Goal: Find specific page/section: Find specific page/section

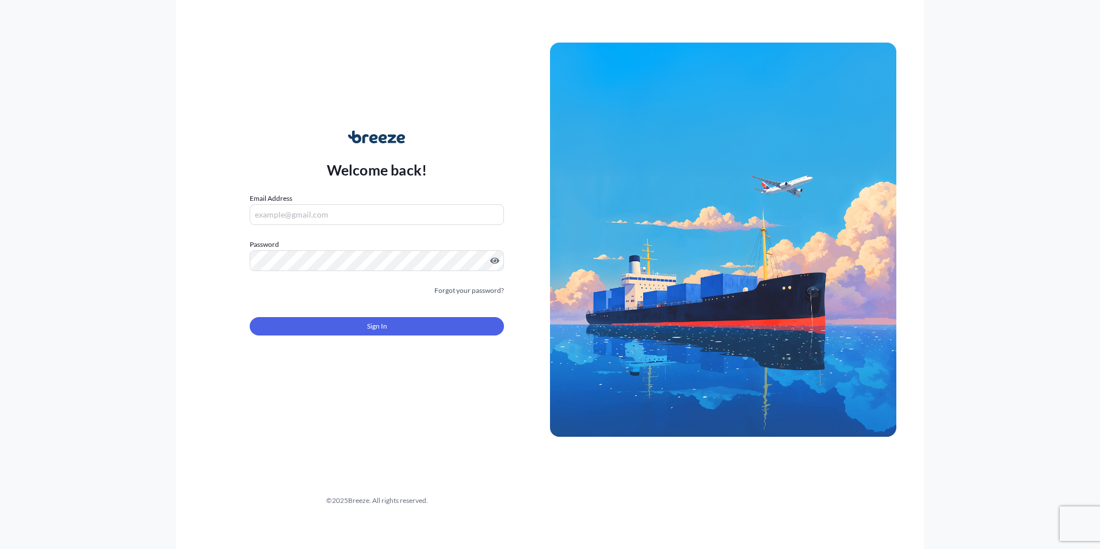
type input "[EMAIL_ADDRESS][PERSON_NAME][DOMAIN_NAME]"
click at [344, 337] on form "Email Address [EMAIL_ADDRESS][PERSON_NAME][DOMAIN_NAME] Password Must include: …" at bounding box center [377, 271] width 254 height 156
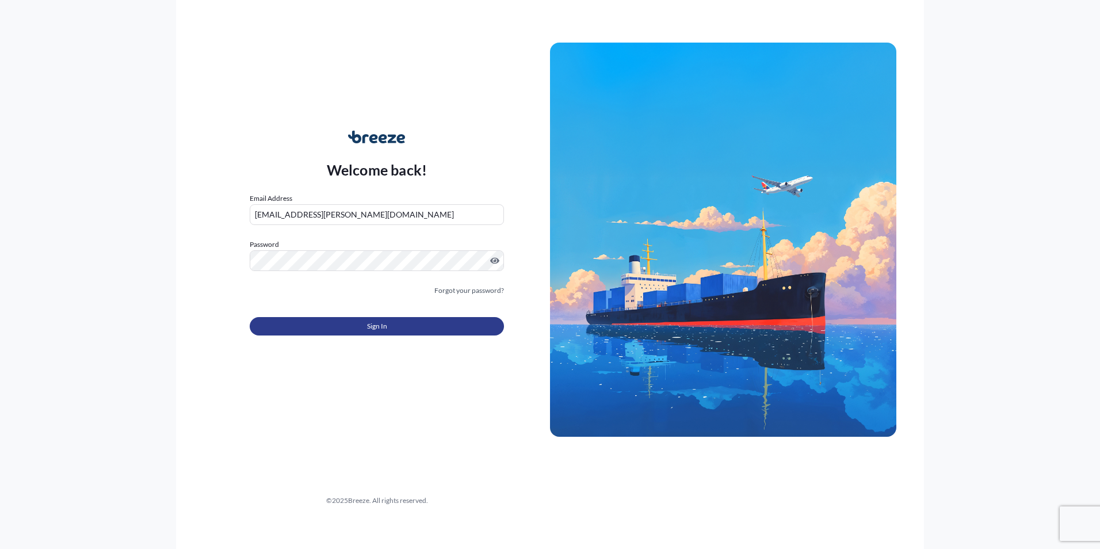
click at [367, 327] on span "Sign In" at bounding box center [377, 326] width 20 height 12
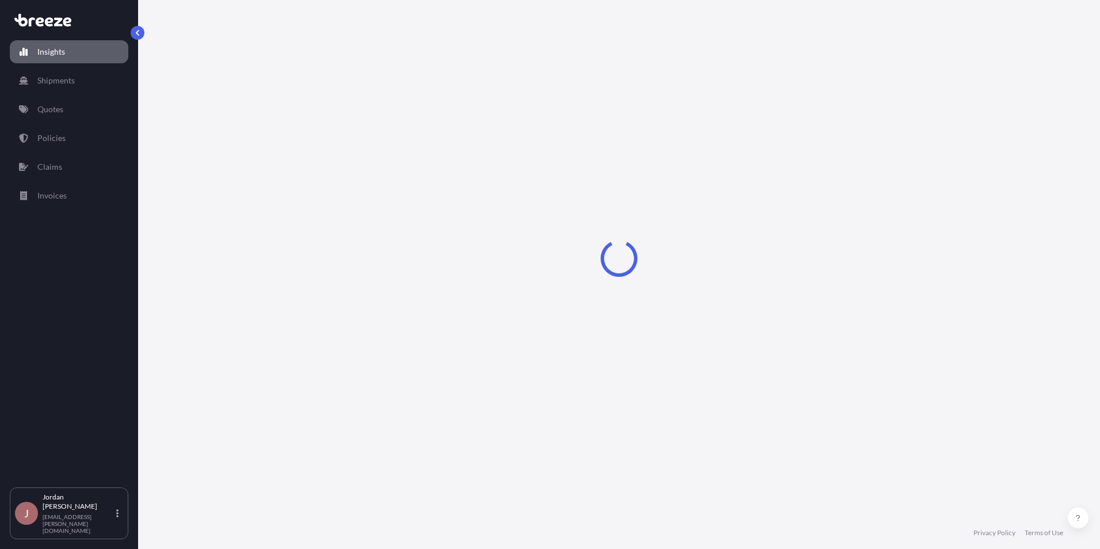
select select "2025"
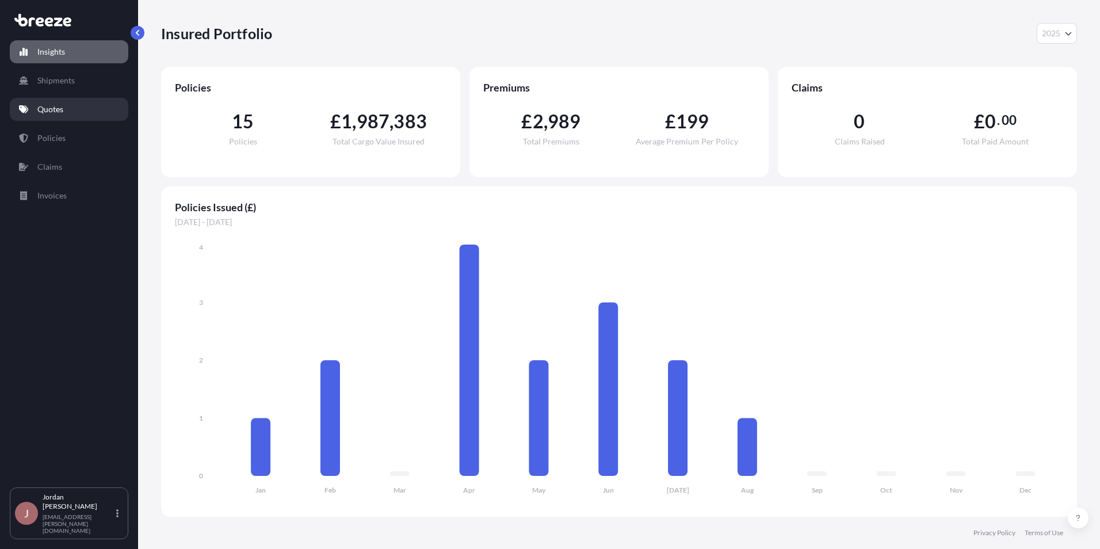
click at [79, 118] on link "Quotes" at bounding box center [69, 109] width 118 height 23
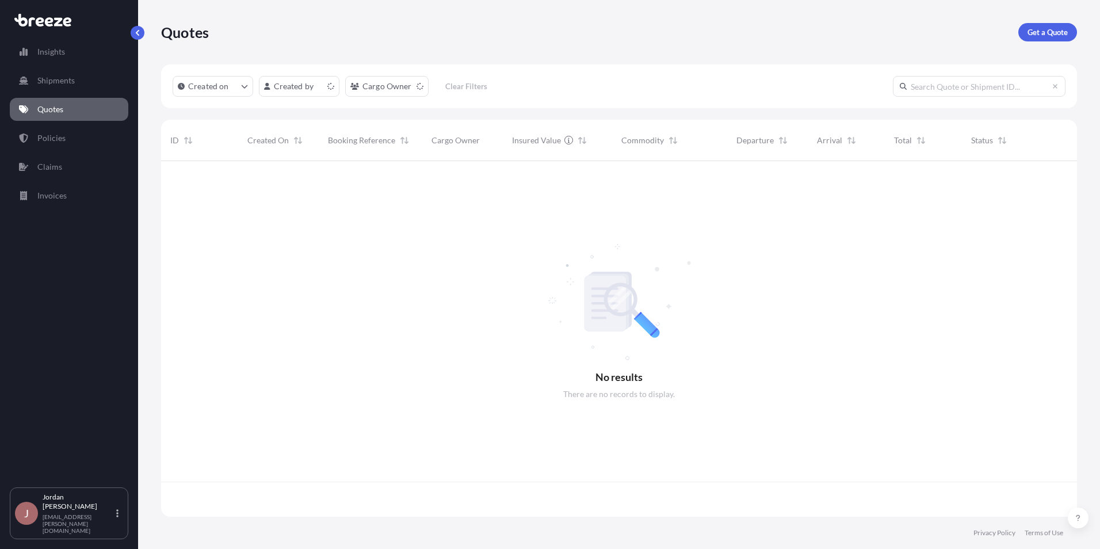
scroll to position [353, 907]
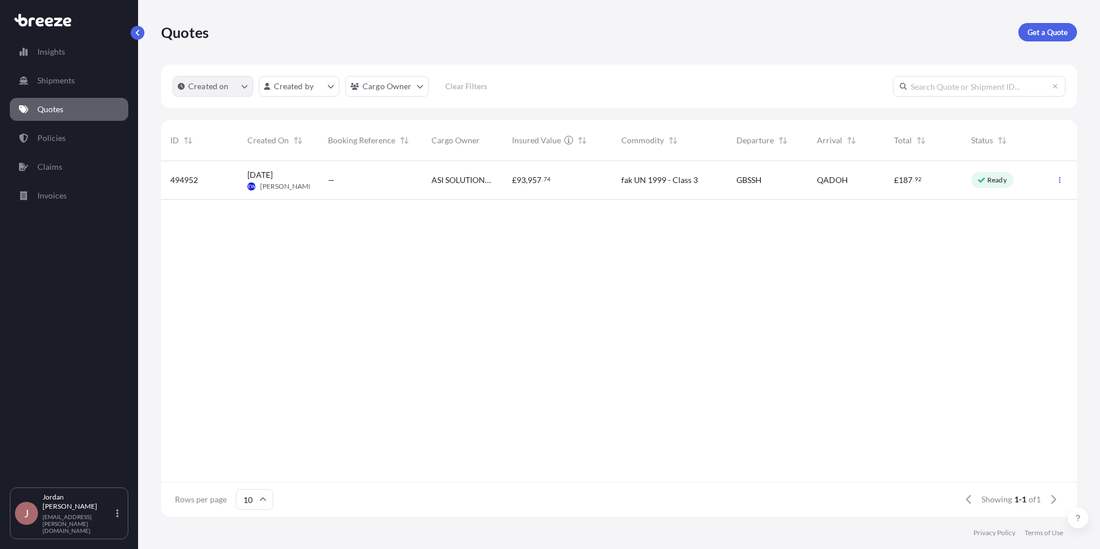
click at [243, 86] on icon "createdOn Filter options" at bounding box center [245, 86] width 6 height 3
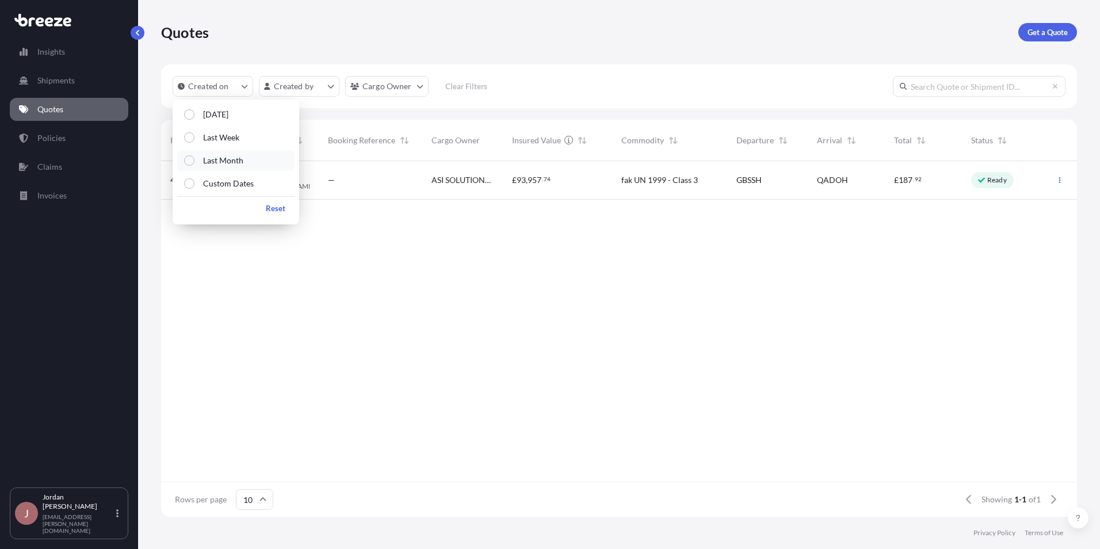
click at [196, 164] on label "Last Month" at bounding box center [218, 161] width 49 height 12
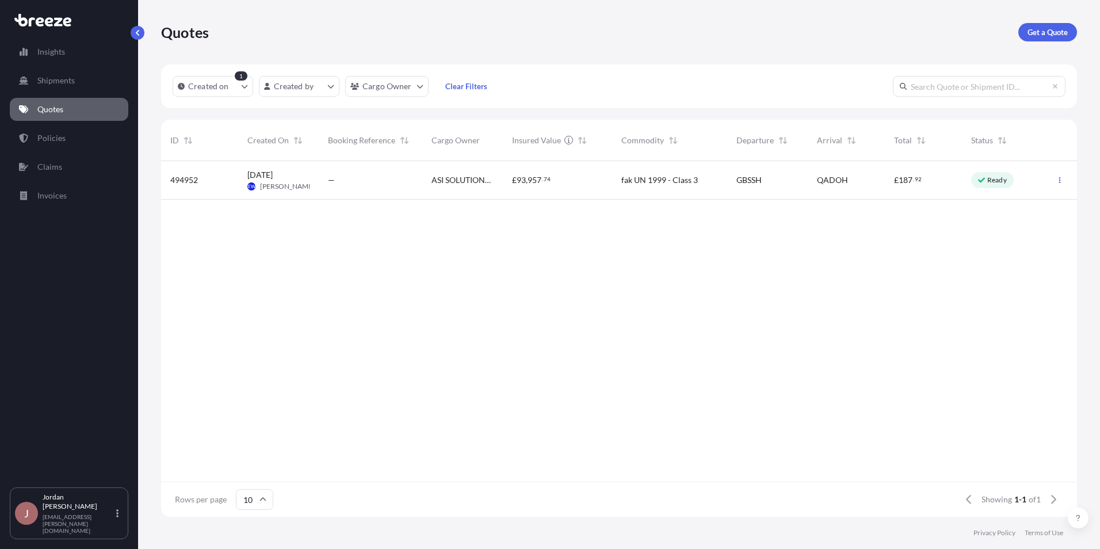
click at [427, 297] on div "494952 [DATE] EW [PERSON_NAME] — ASI SOLUTIONS LTD £ 93 , 957 . 74 fak UN 1999 …" at bounding box center [619, 321] width 916 height 320
click at [53, 82] on p "Shipments" at bounding box center [55, 81] width 37 height 12
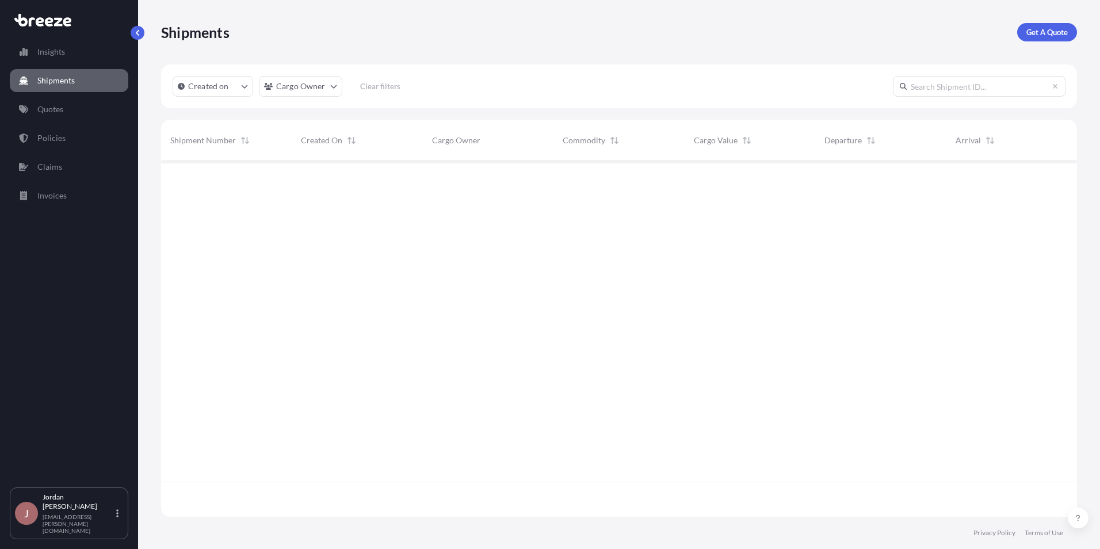
scroll to position [388, 907]
click at [91, 117] on link "Quotes" at bounding box center [69, 109] width 118 height 23
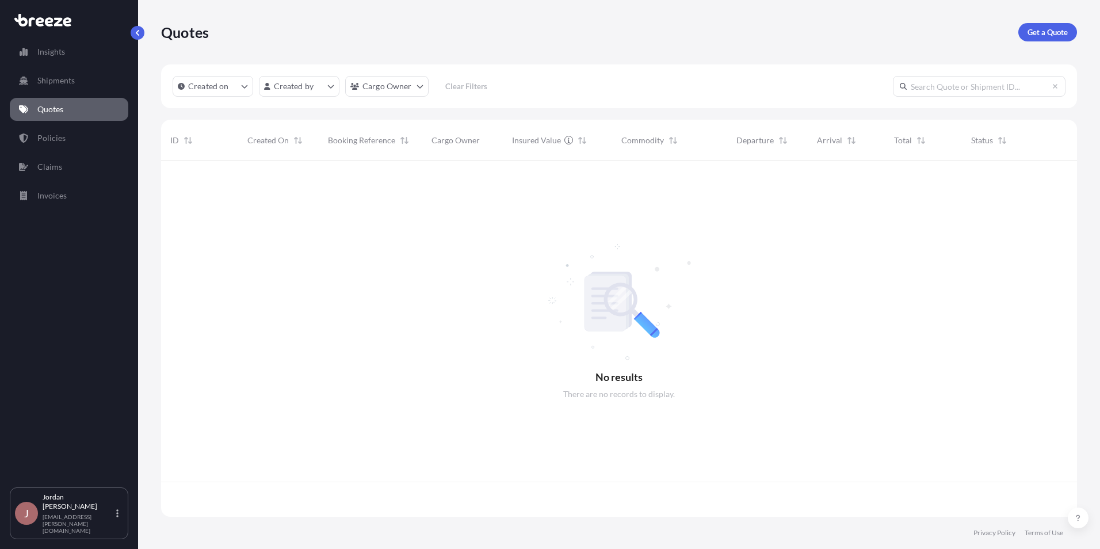
scroll to position [353, 907]
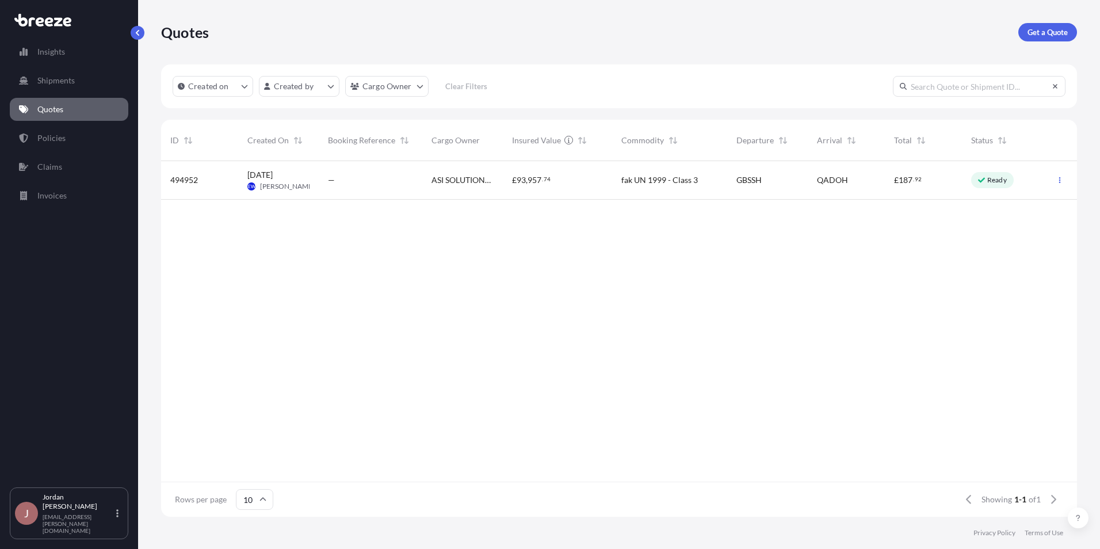
click at [1058, 87] on icon at bounding box center [1054, 86] width 7 height 7
click at [1054, 85] on icon at bounding box center [1054, 86] width 5 height 5
click at [239, 90] on button "Created on" at bounding box center [213, 86] width 81 height 21
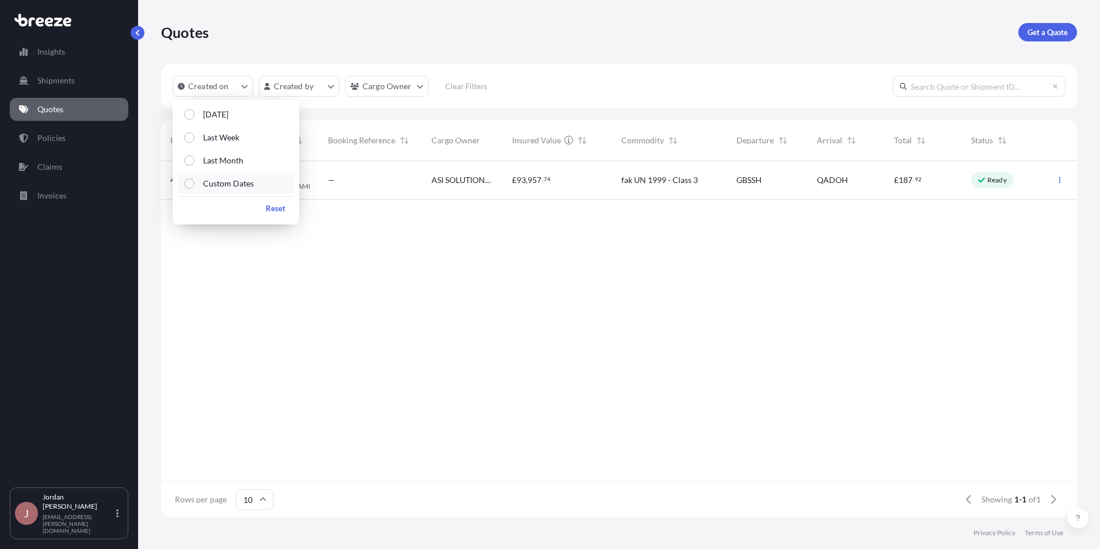
click at [236, 185] on p "Custom Dates" at bounding box center [228, 184] width 51 height 12
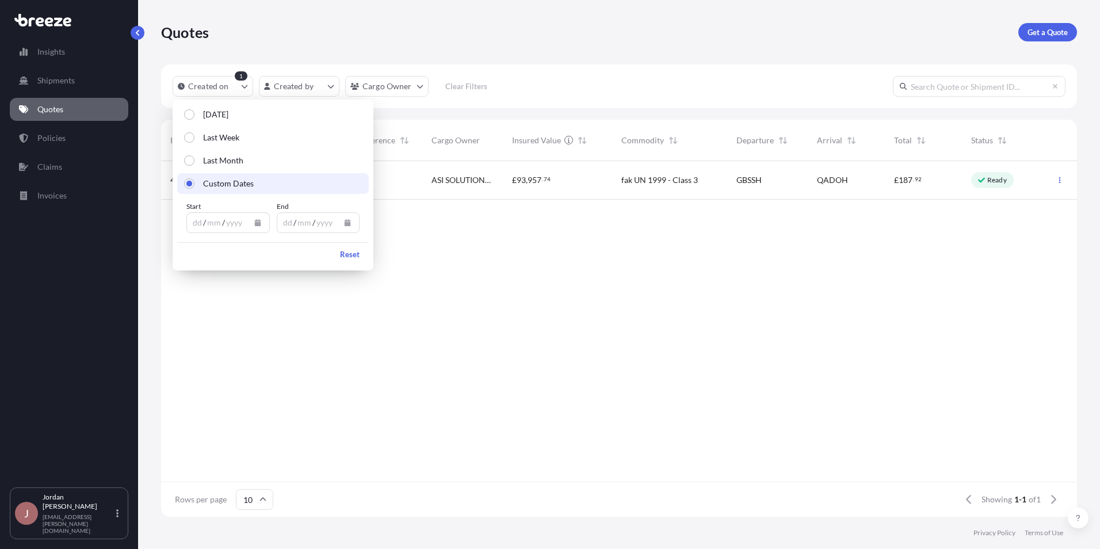
click at [256, 221] on icon "Calendar" at bounding box center [257, 222] width 7 height 7
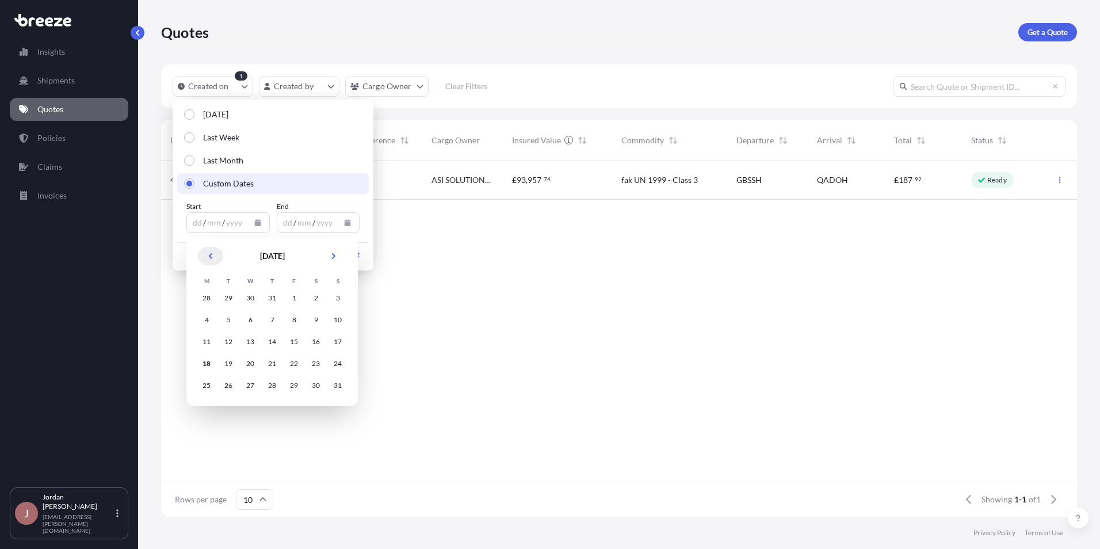
click at [211, 256] on icon "Previous" at bounding box center [210, 255] width 7 height 7
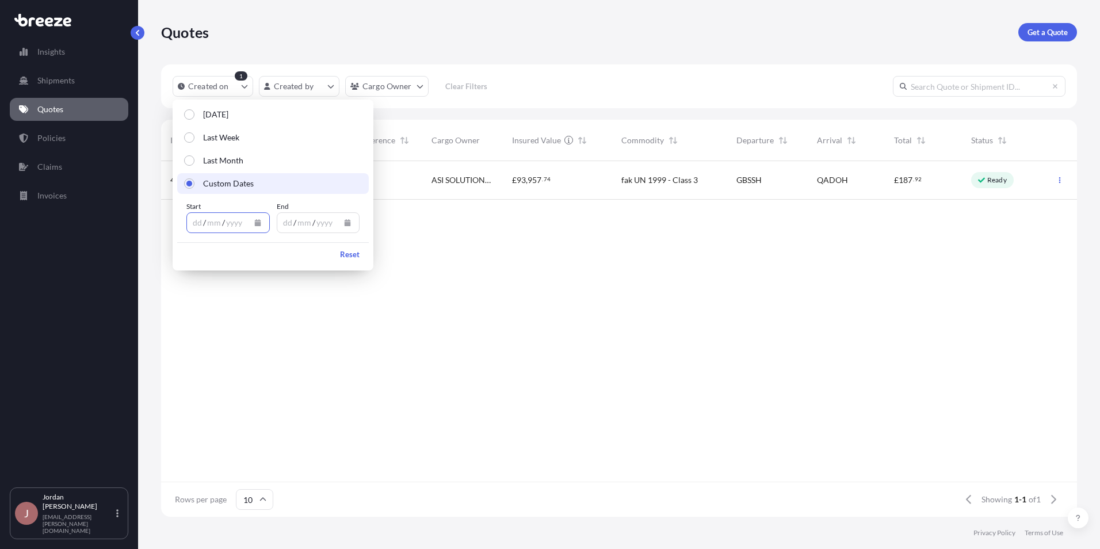
click at [356, 304] on div "494952 [DATE] EW [PERSON_NAME] — ASI SOLUTIONS LTD £ 93 , 957 . 74 fak UN 1999 …" at bounding box center [619, 321] width 916 height 320
click at [506, 52] on div "Quotes Get a Quote" at bounding box center [619, 32] width 916 height 64
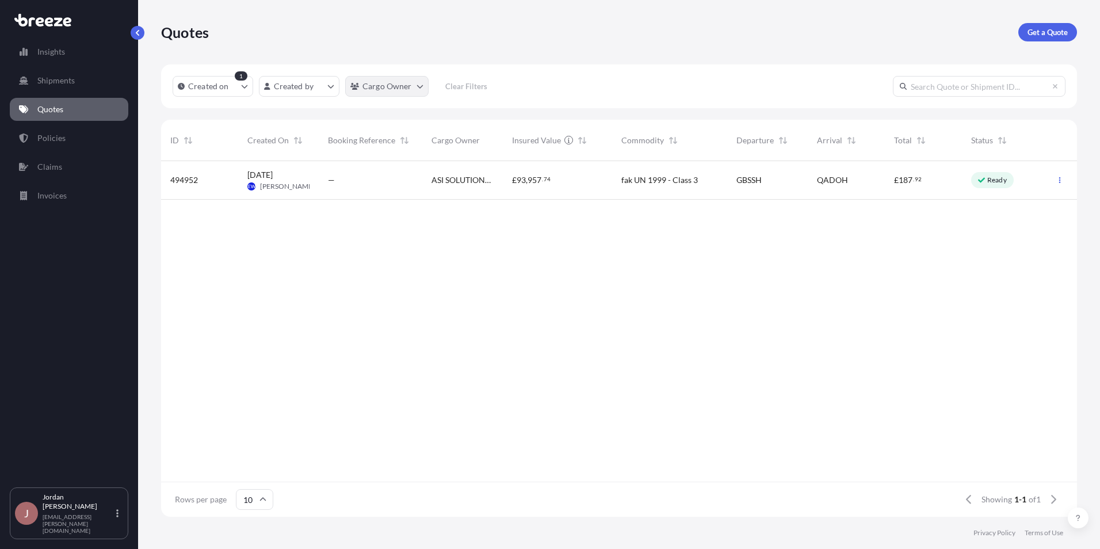
click at [418, 88] on html "Insights Shipments Quotes Policies Claims Invoices J [PERSON_NAME] [PERSON_NAME…" at bounding box center [550, 274] width 1100 height 549
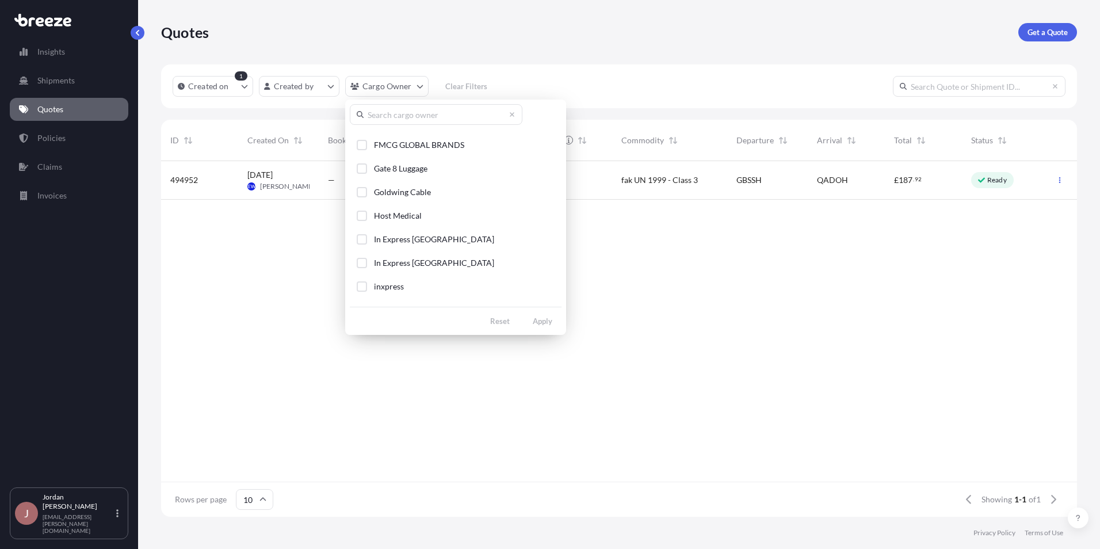
scroll to position [345, 0]
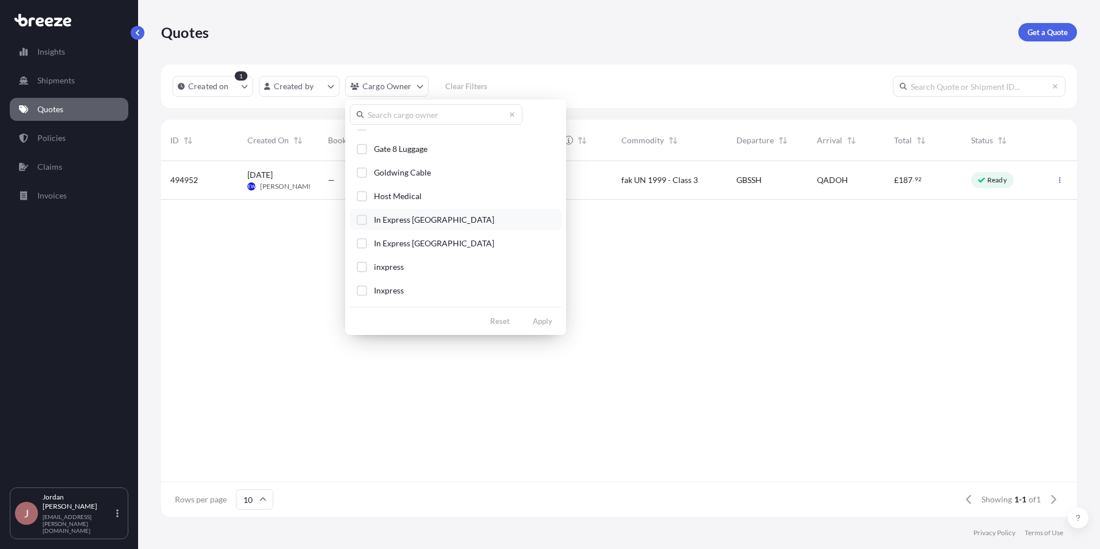
click at [418, 222] on span "In Express [GEOGRAPHIC_DATA]" at bounding box center [434, 220] width 120 height 12
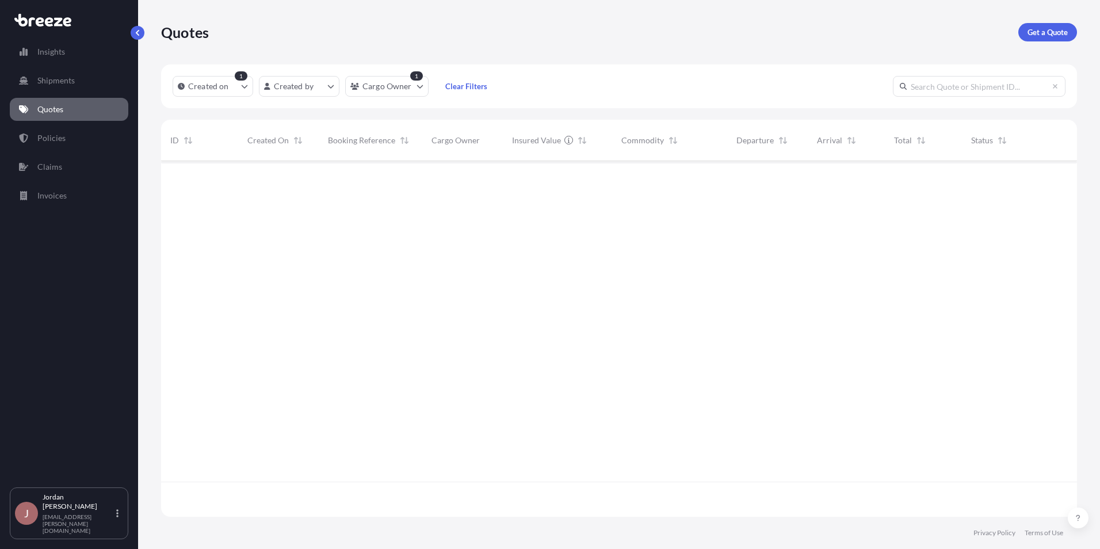
scroll to position [388, 907]
click at [329, 87] on html "Insights Shipments Quotes Policies Claims Invoices J [PERSON_NAME] [PERSON_NAME…" at bounding box center [550, 274] width 1100 height 549
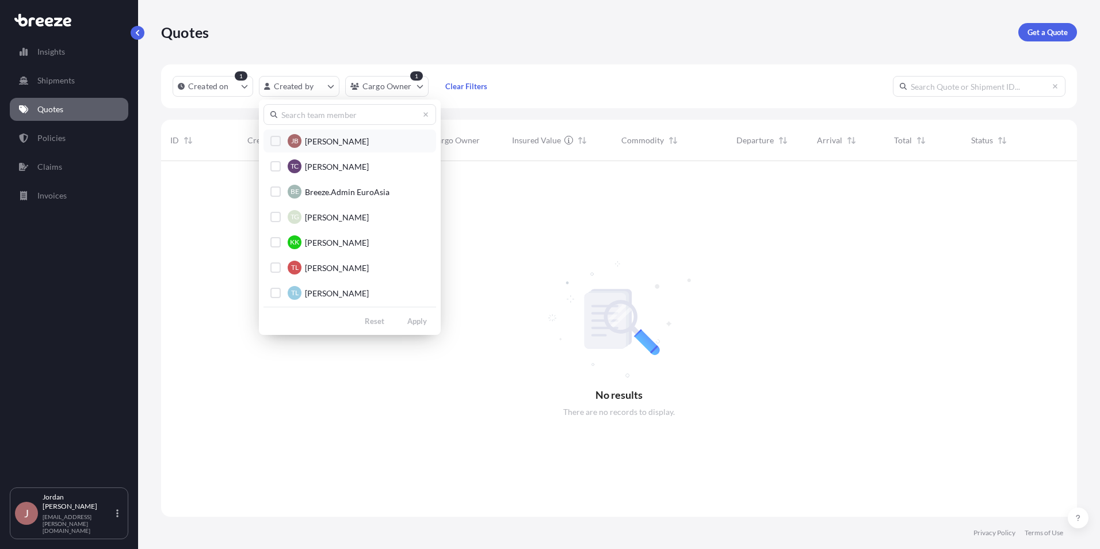
click at [335, 144] on span "[PERSON_NAME]" at bounding box center [337, 142] width 64 height 12
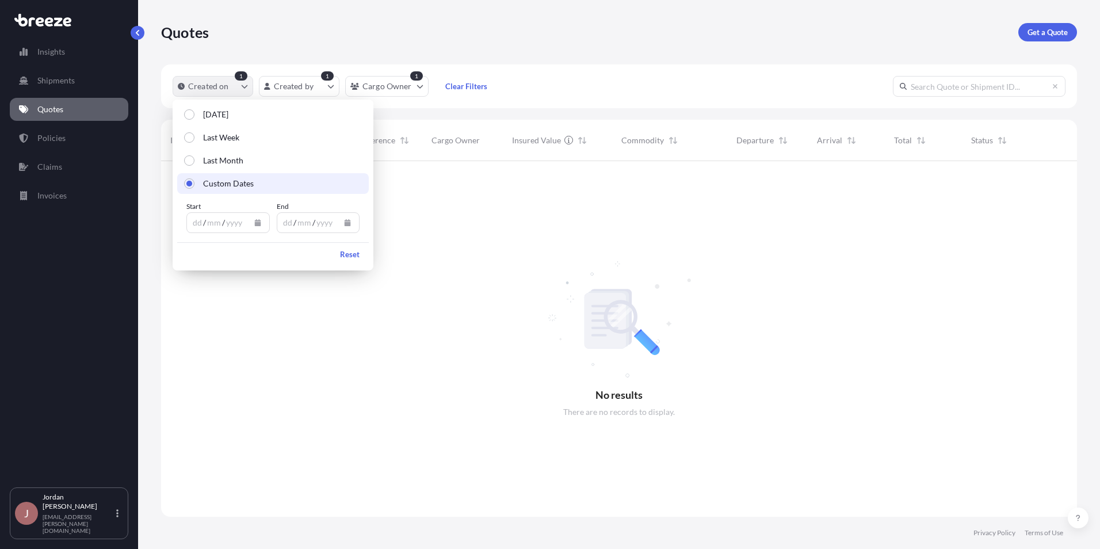
click at [242, 86] on icon "createdOn Filter options" at bounding box center [245, 86] width 6 height 3
click at [206, 115] on p "[DATE]" at bounding box center [215, 115] width 25 height 12
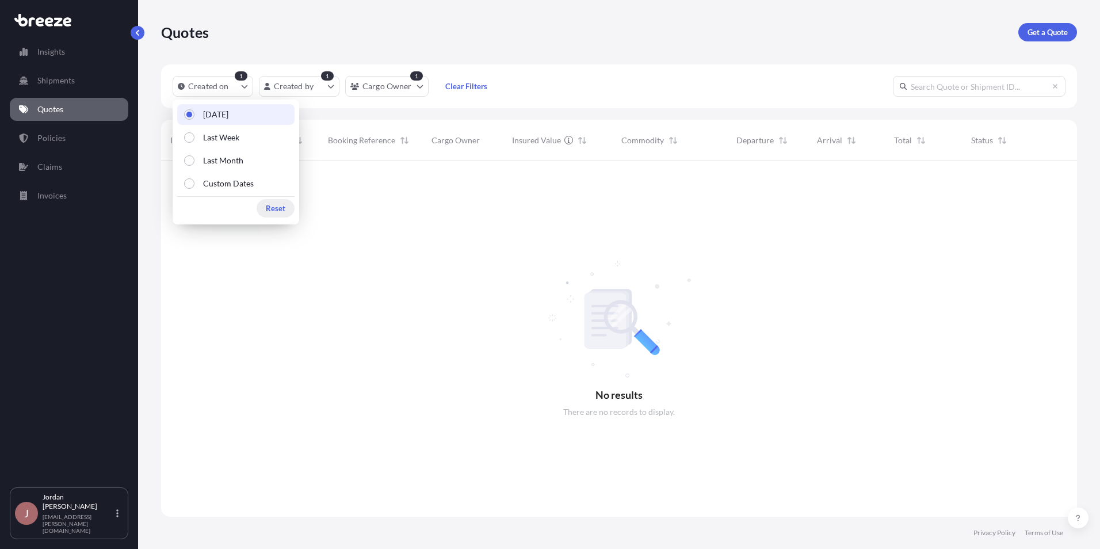
click at [273, 209] on p "Reset" at bounding box center [276, 208] width 20 height 12
click at [366, 279] on div at bounding box center [619, 338] width 916 height 355
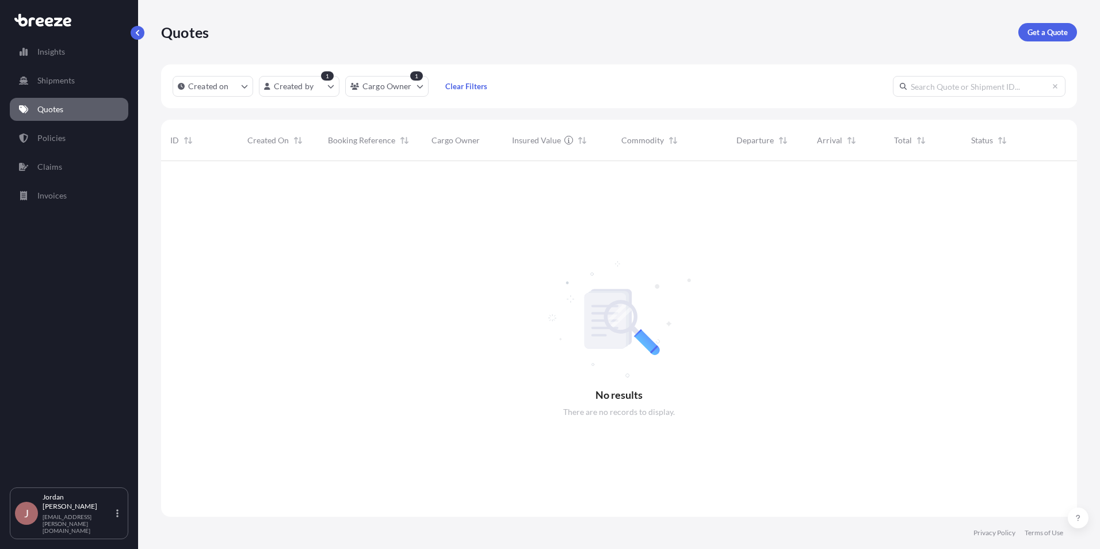
drag, startPoint x: 347, startPoint y: 293, endPoint x: 368, endPoint y: 363, distance: 73.3
click at [347, 294] on div at bounding box center [619, 338] width 916 height 355
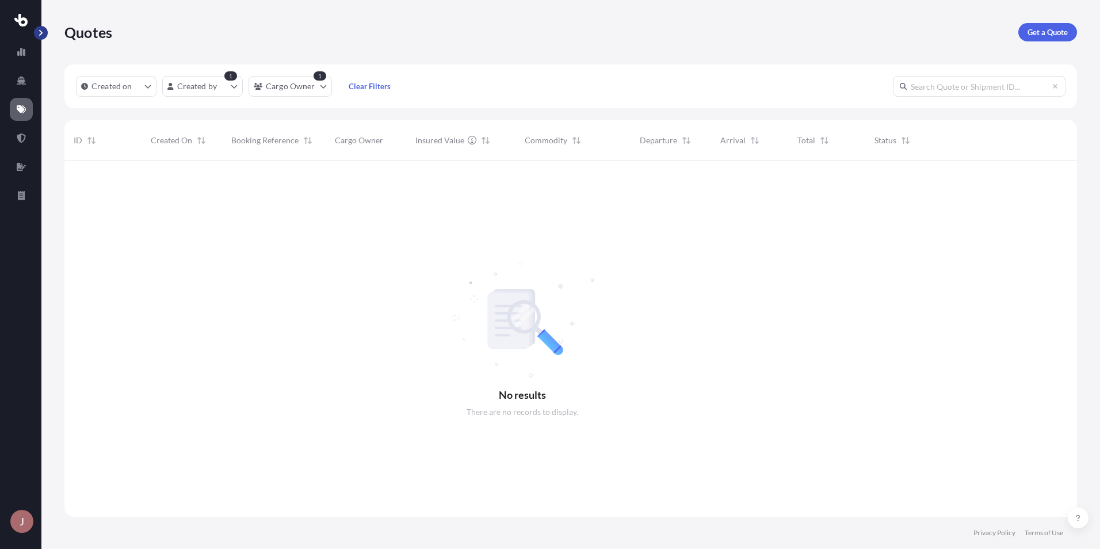
scroll to position [388, 1004]
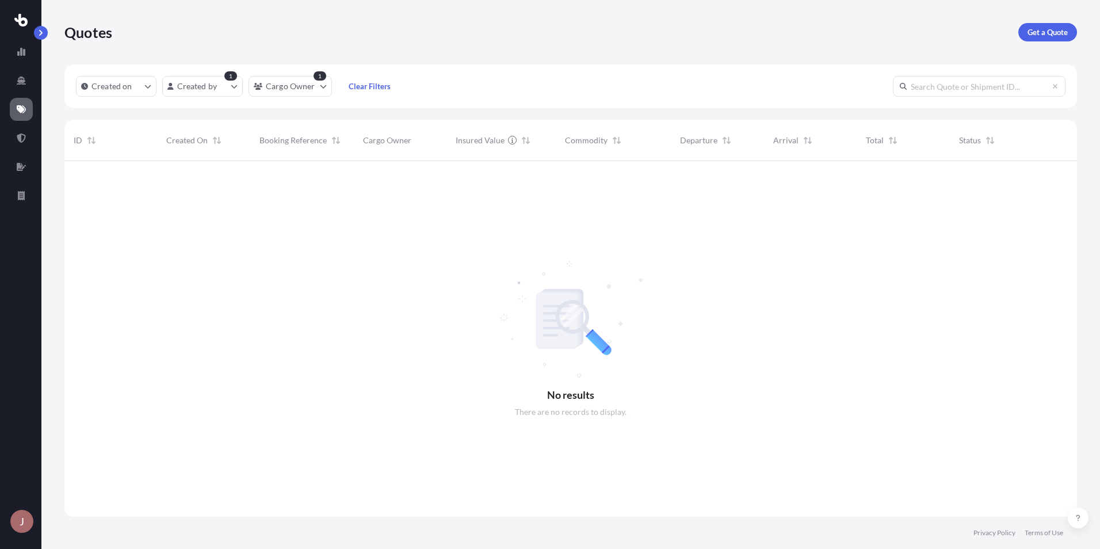
click at [22, 19] on icon at bounding box center [20, 20] width 13 height 13
drag, startPoint x: 90, startPoint y: 248, endPoint x: 87, endPoint y: 376, distance: 127.7
click at [90, 252] on div at bounding box center [570, 338] width 1012 height 355
click at [31, 524] on div "J" at bounding box center [21, 521] width 23 height 23
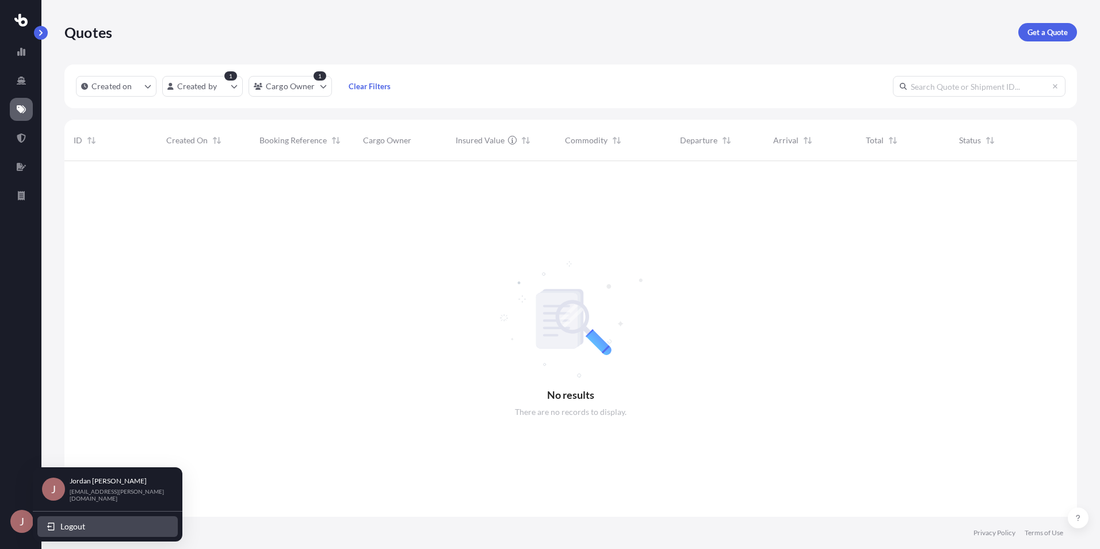
click at [84, 524] on span "Logout" at bounding box center [72, 526] width 25 height 12
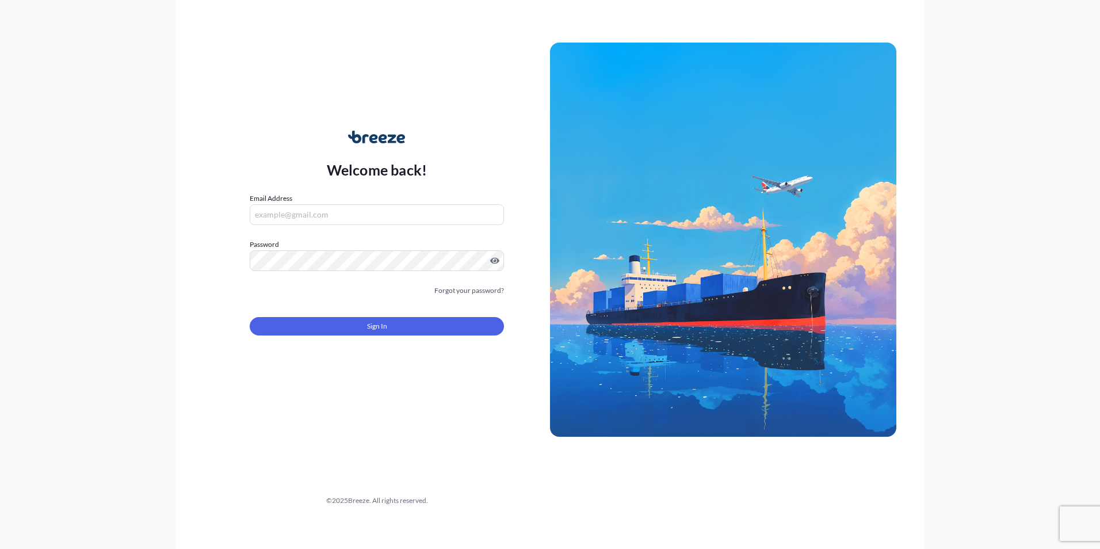
type input "[EMAIL_ADDRESS][PERSON_NAME][DOMAIN_NAME]"
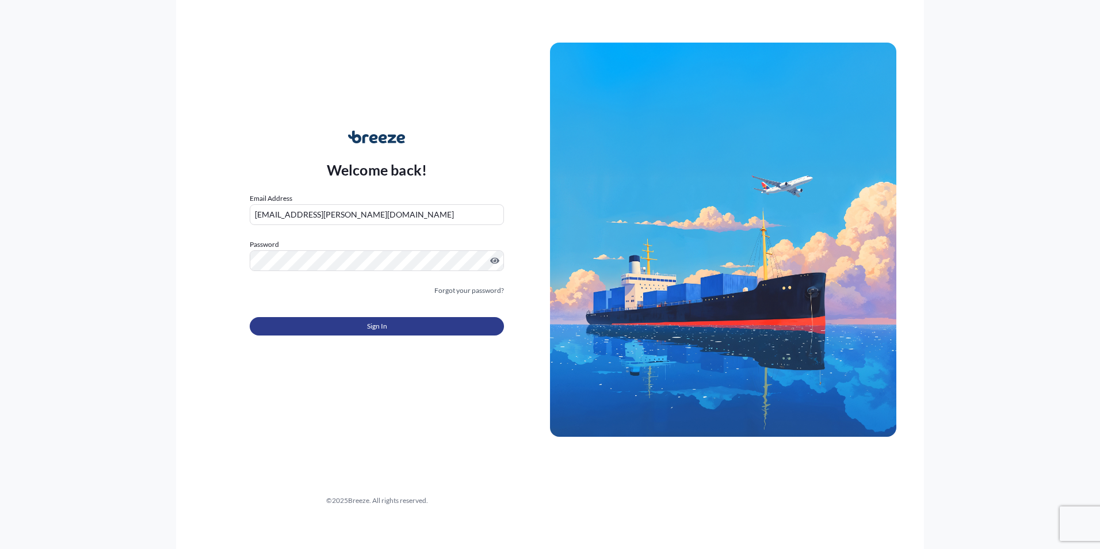
click at [365, 331] on button "Sign In" at bounding box center [377, 326] width 254 height 18
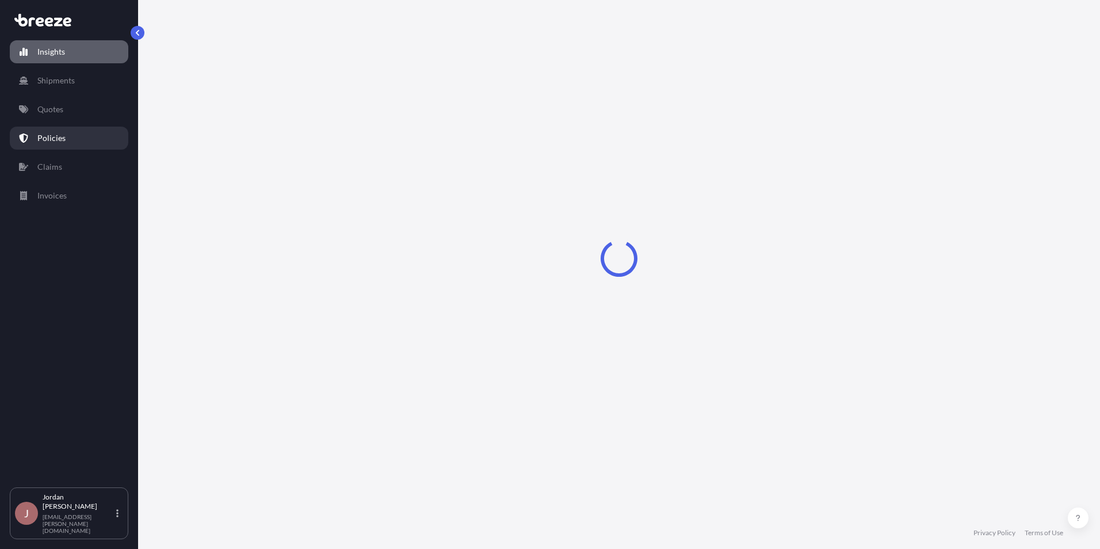
select select "2025"
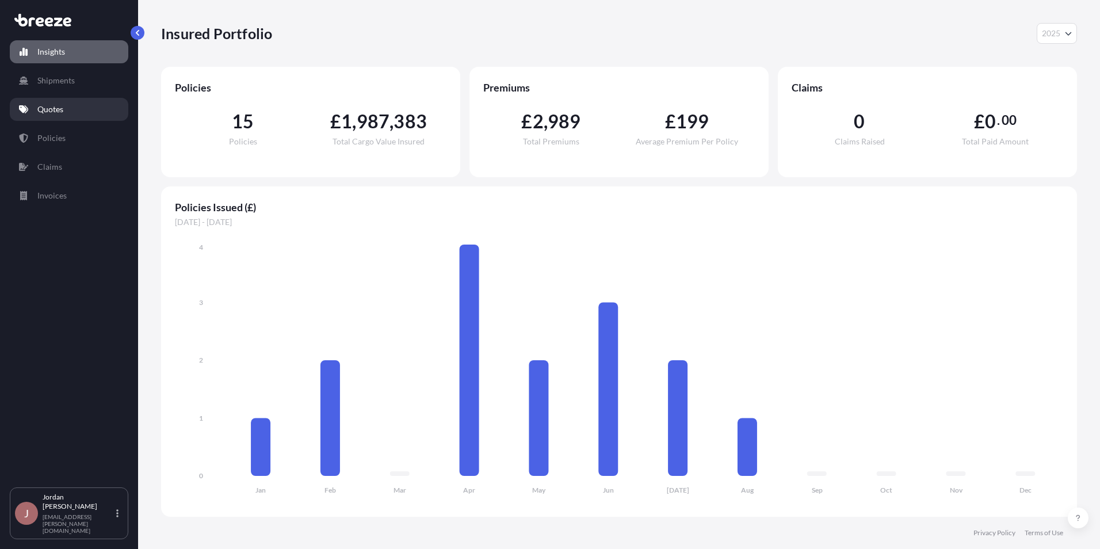
click at [67, 106] on link "Quotes" at bounding box center [69, 109] width 118 height 23
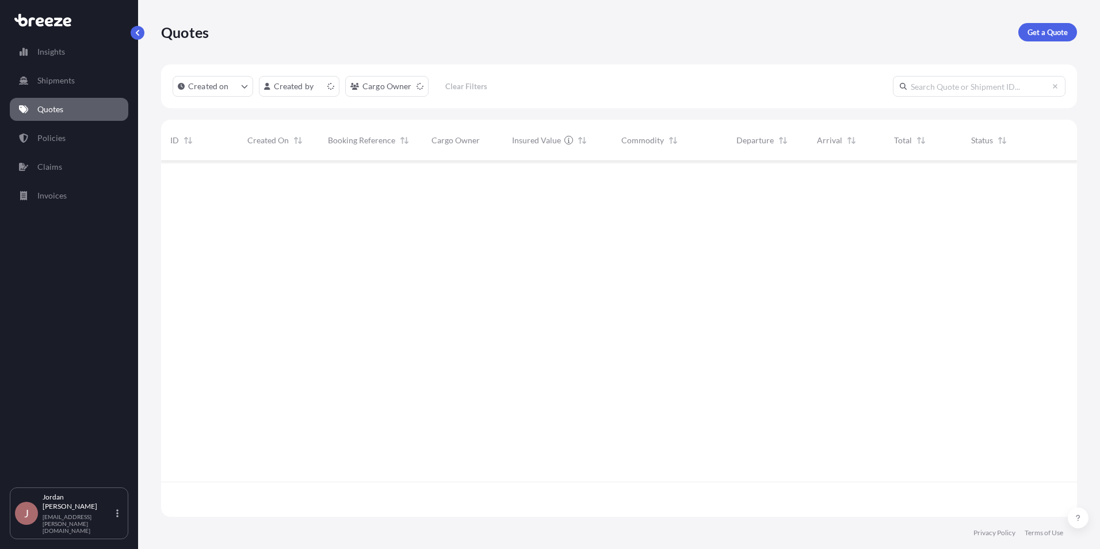
scroll to position [353, 907]
click at [263, 501] on icon at bounding box center [262, 499] width 7 height 7
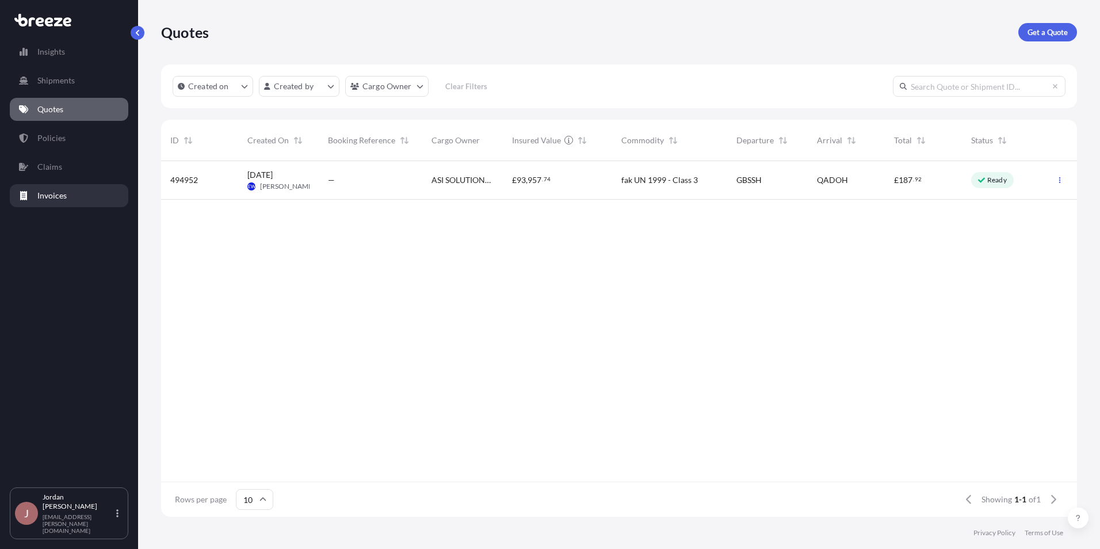
click at [82, 197] on link "Invoices" at bounding box center [69, 195] width 118 height 23
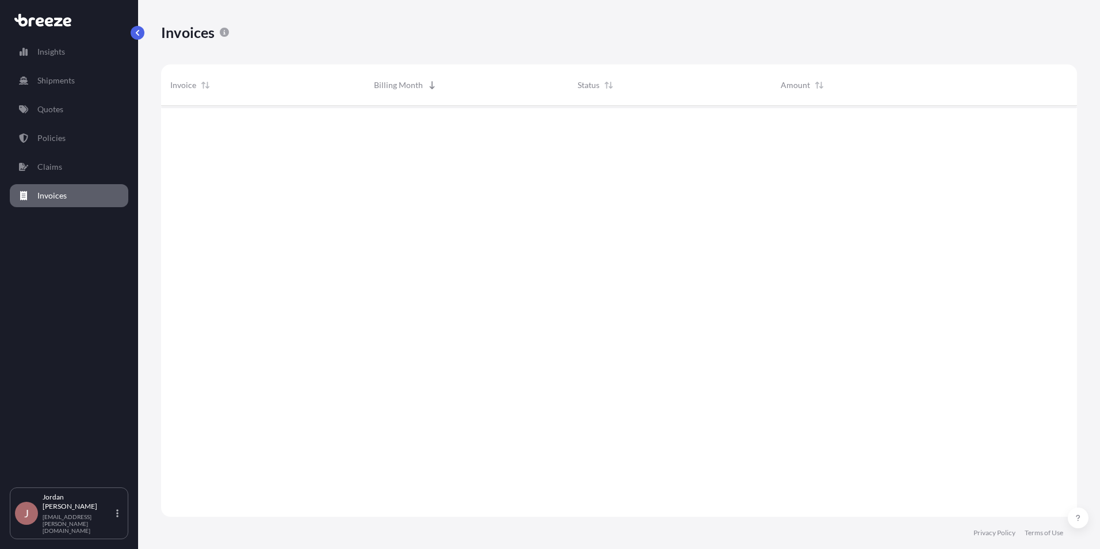
scroll to position [413, 907]
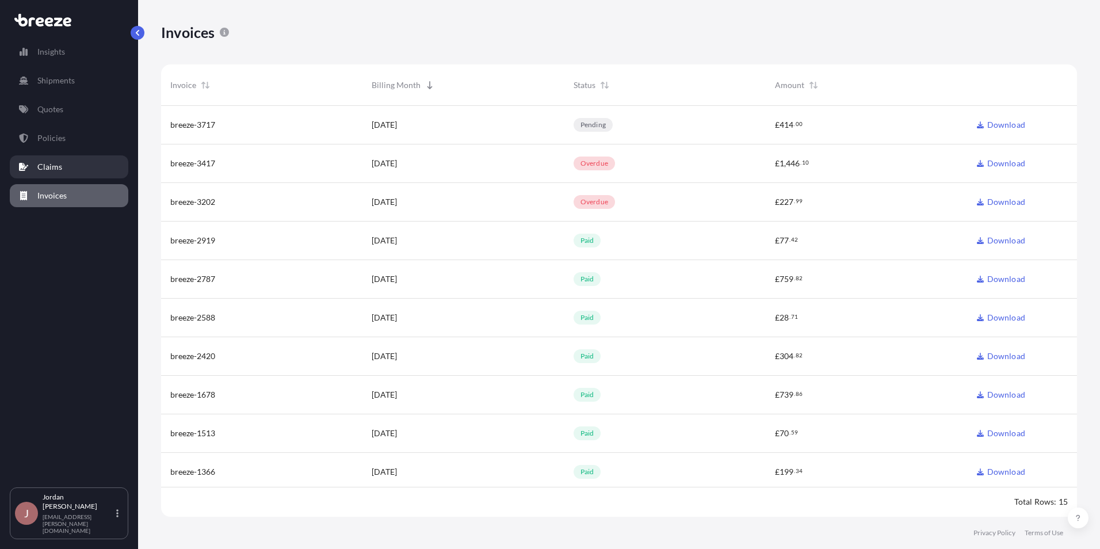
click at [59, 164] on p "Claims" at bounding box center [49, 167] width 25 height 12
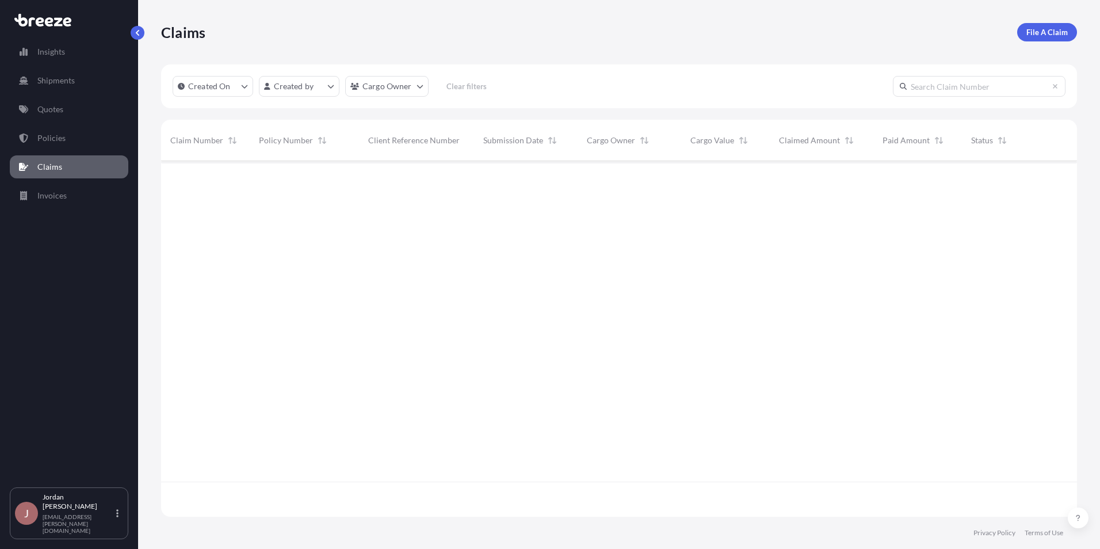
scroll to position [388, 907]
click at [64, 137] on link "Policies" at bounding box center [69, 138] width 118 height 23
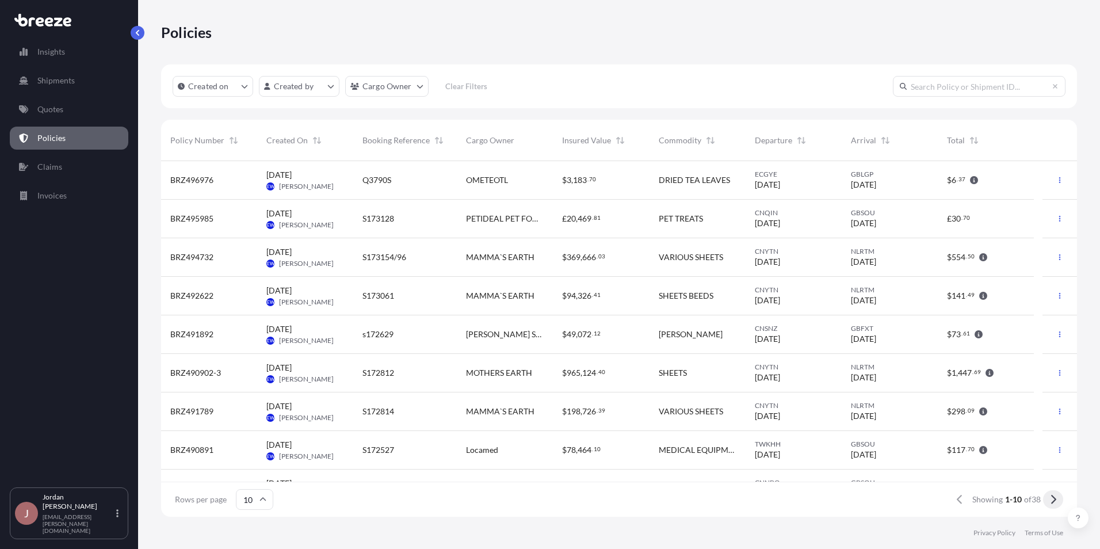
click at [1052, 499] on icon at bounding box center [1053, 499] width 6 height 10
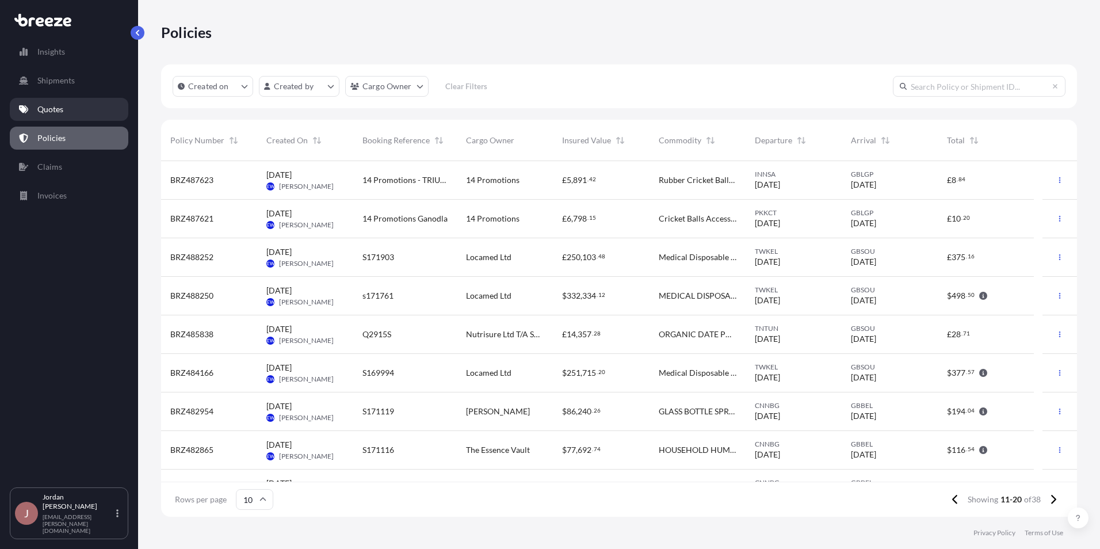
click at [70, 108] on link "Quotes" at bounding box center [69, 109] width 118 height 23
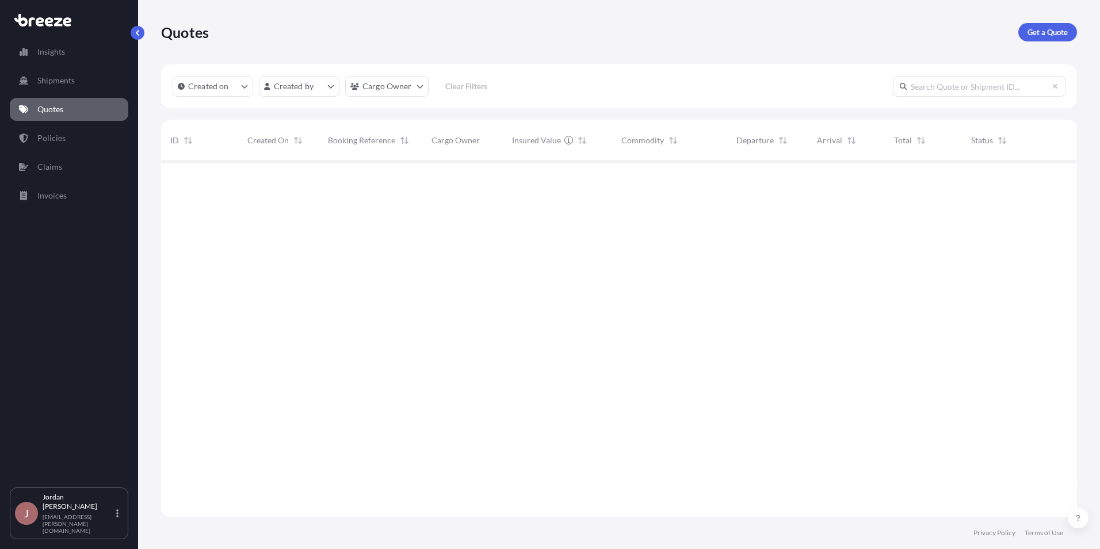
scroll to position [353, 907]
